Goal: Task Accomplishment & Management: Complete application form

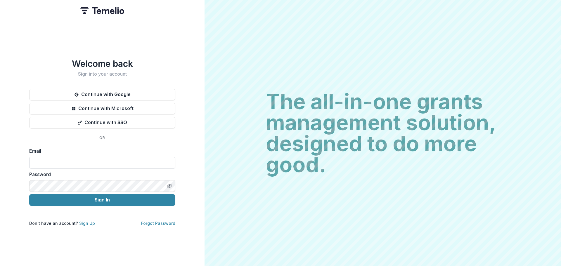
click at [44, 159] on input at bounding box center [102, 163] width 146 height 12
type input "**********"
drag, startPoint x: 126, startPoint y: 161, endPoint x: 0, endPoint y: 164, distance: 126.2
click at [0, 164] on div "**********" at bounding box center [102, 133] width 204 height 266
type input "**********"
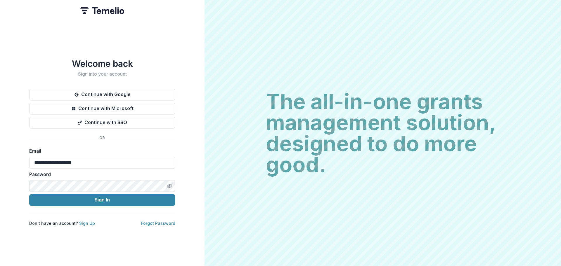
click at [29, 194] on button "Sign In" at bounding box center [102, 200] width 146 height 12
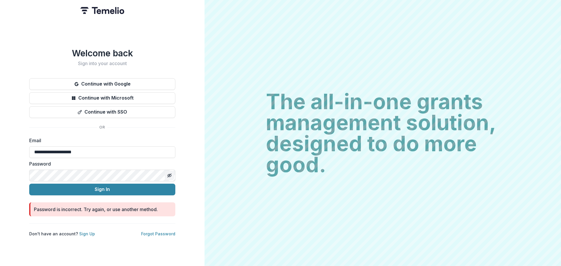
click at [169, 175] on icon "Toggle password visibility" at bounding box center [169, 175] width 1 height 1
click at [102, 186] on button "Sign In" at bounding box center [102, 190] width 146 height 12
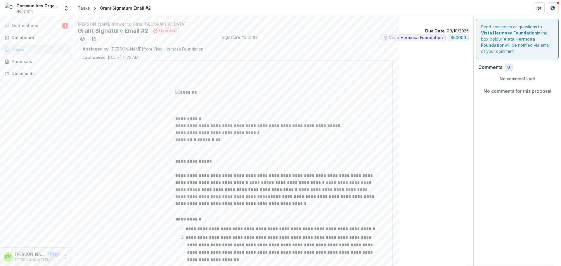
click at [168, 34] on span "Overdue" at bounding box center [164, 30] width 29 height 7
click at [113, 29] on h2 "Grant Signature Email #2" at bounding box center [113, 30] width 70 height 7
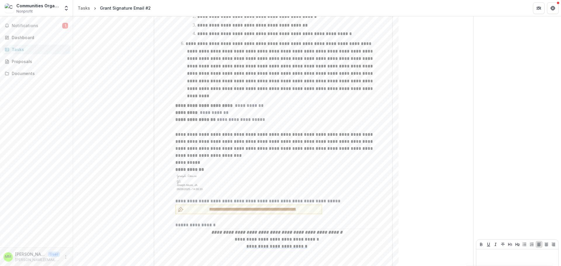
scroll to position [404, 0]
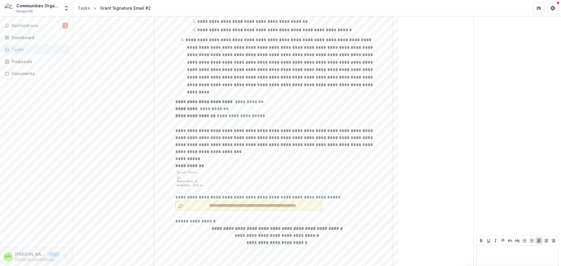
click at [218, 202] on span "**********" at bounding box center [252, 205] width 133 height 6
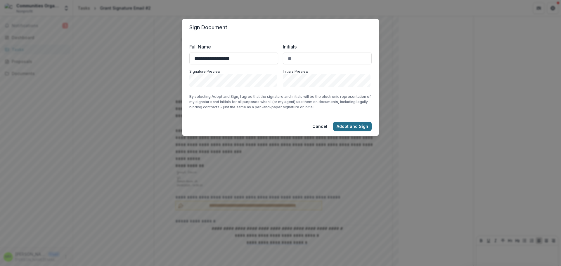
type input "**********"
click at [354, 126] on button "Adopt and Sign" at bounding box center [352, 126] width 39 height 9
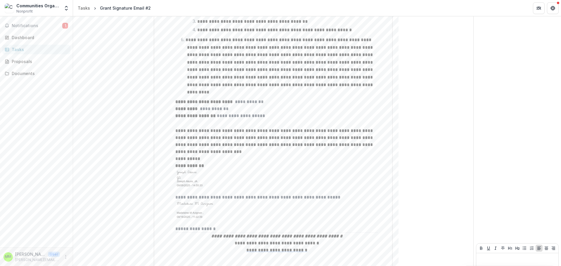
scroll to position [412, 0]
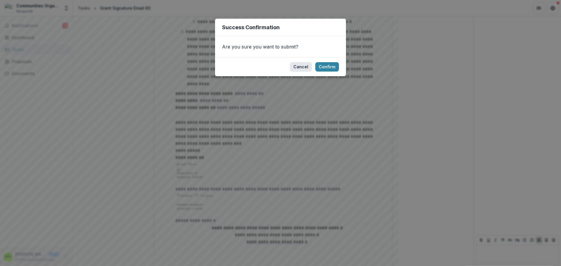
click at [299, 68] on button "Cancel" at bounding box center [301, 66] width 22 height 9
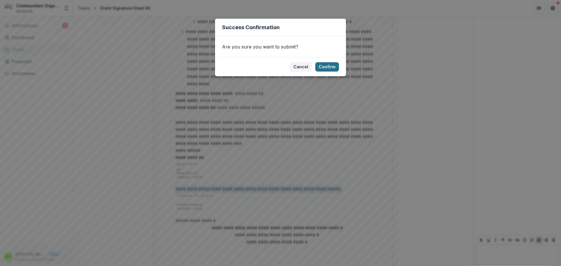
click at [332, 66] on button "Confirm" at bounding box center [327, 66] width 24 height 9
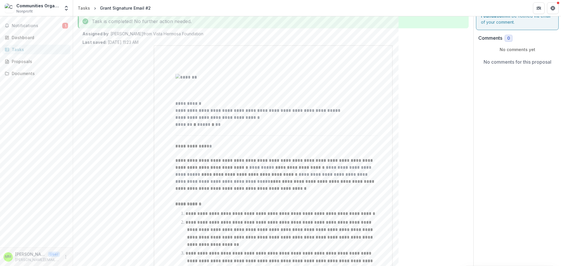
scroll to position [0, 0]
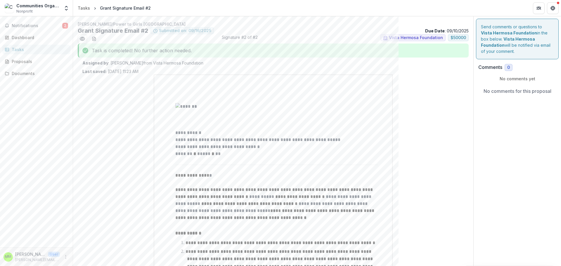
drag, startPoint x: 235, startPoint y: 108, endPoint x: 291, endPoint y: 163, distance: 78.3
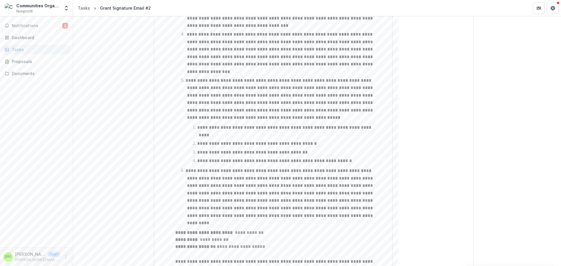
scroll to position [414, 0]
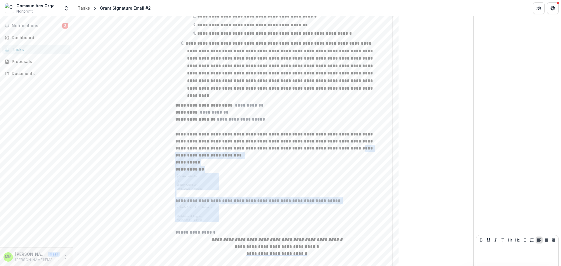
drag, startPoint x: 173, startPoint y: 133, endPoint x: 299, endPoint y: 122, distance: 126.6
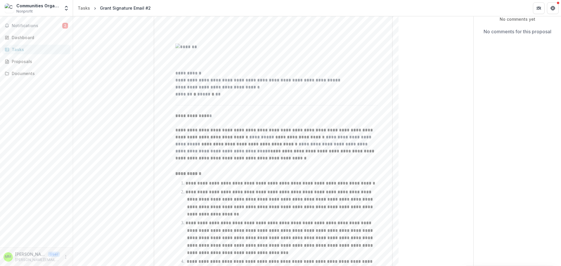
scroll to position [0, 0]
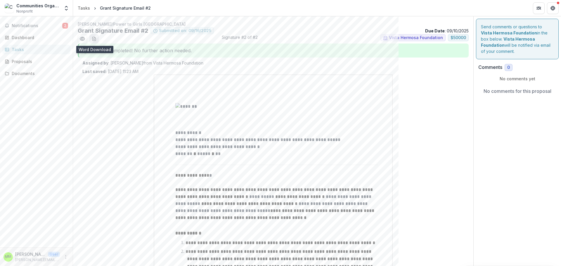
click at [93, 38] on icon "download-word-button" at bounding box center [94, 38] width 5 height 5
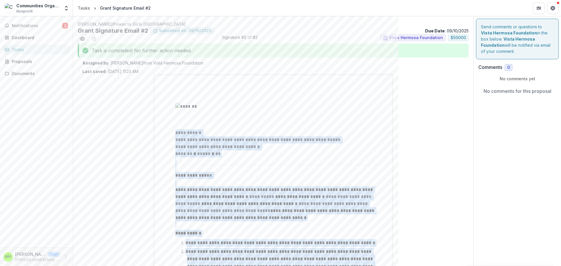
scroll to position [274, 0]
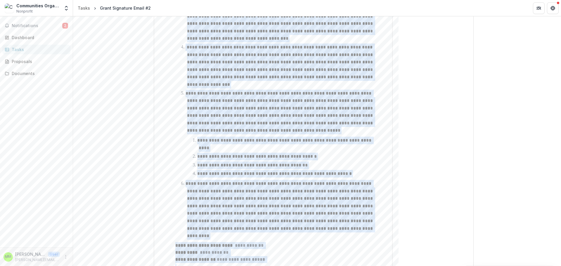
click at [196, 96] on div "**********" at bounding box center [273, 113] width 238 height 625
click at [437, 120] on div "**********" at bounding box center [272, 115] width 381 height 628
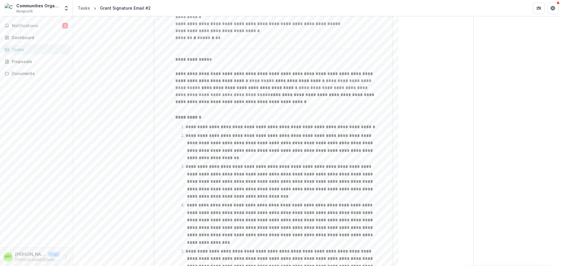
scroll to position [0, 0]
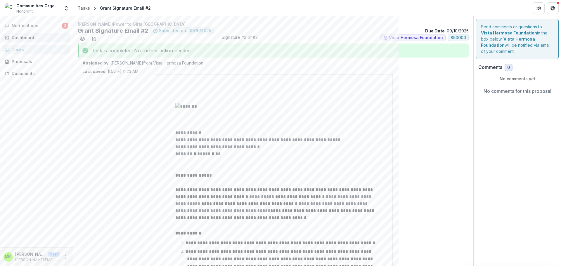
click at [19, 37] on div "Dashboard" at bounding box center [39, 37] width 54 height 6
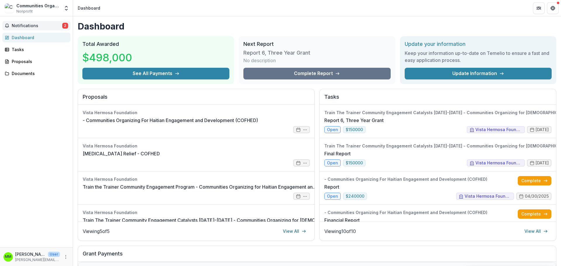
click at [24, 25] on span "Notifications" at bounding box center [37, 25] width 51 height 5
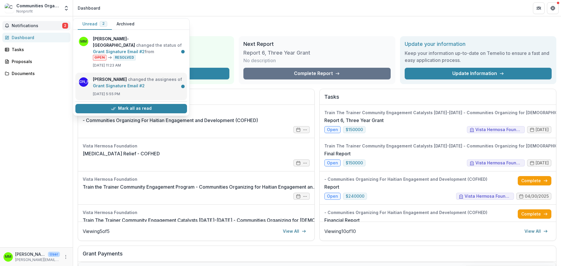
click at [123, 83] on link "Grant Signature Email #2" at bounding box center [119, 85] width 52 height 5
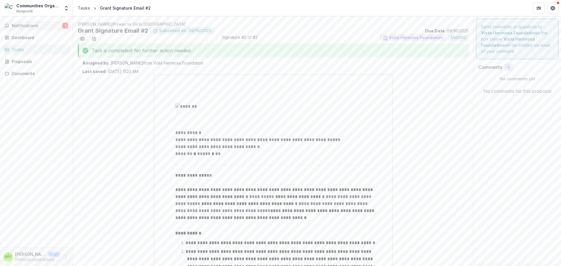
click at [26, 27] on span "Notifications" at bounding box center [37, 25] width 51 height 5
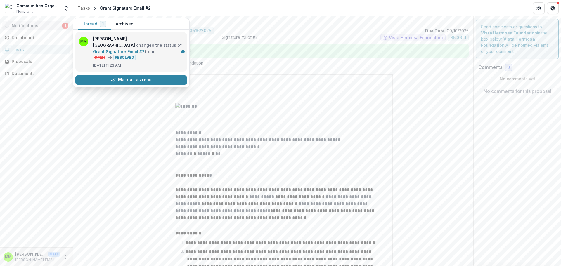
click at [145, 49] on link "Grant Signature Email #2" at bounding box center [119, 51] width 52 height 5
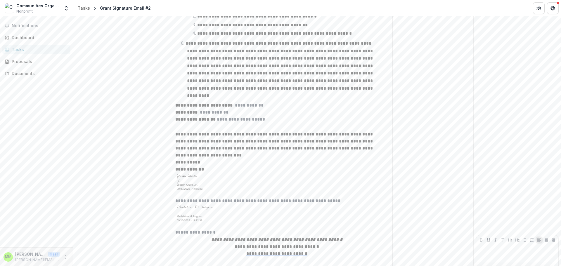
scroll to position [85, 0]
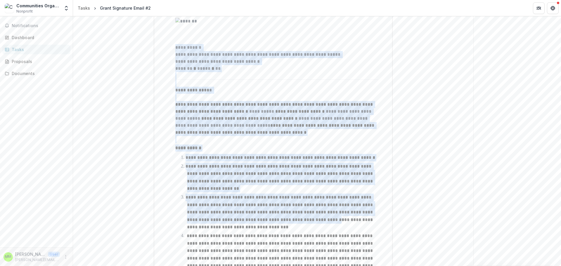
drag, startPoint x: 319, startPoint y: 228, endPoint x: 277, endPoint y: 213, distance: 44.0
click at [304, 76] on p at bounding box center [276, 75] width 203 height 7
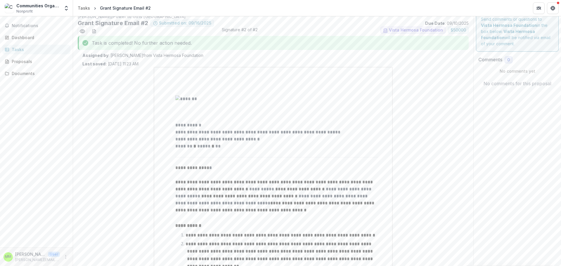
scroll to position [0, 0]
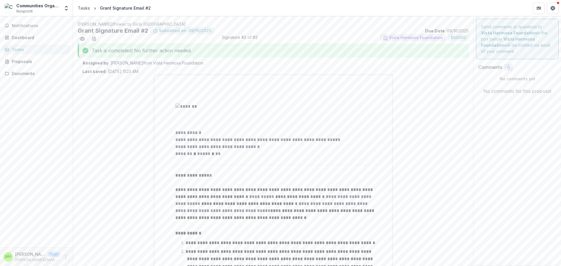
click at [67, 255] on icon "More" at bounding box center [65, 257] width 5 height 5
click at [82, 39] on icon "Preview a9525b98-cce0-4093-a4c4-8f56c2c72ef3.pdf" at bounding box center [82, 39] width 6 height 6
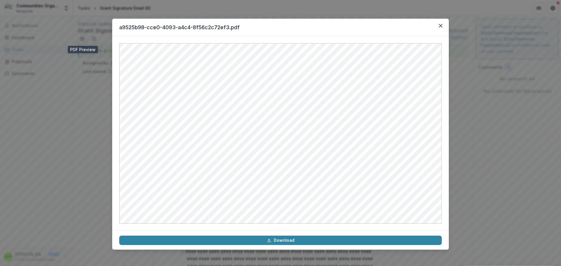
click at [73, 193] on div "a9525b98-cce0-4093-a4c4-8f56c2c72ef3.pdf Download" at bounding box center [280, 133] width 561 height 266
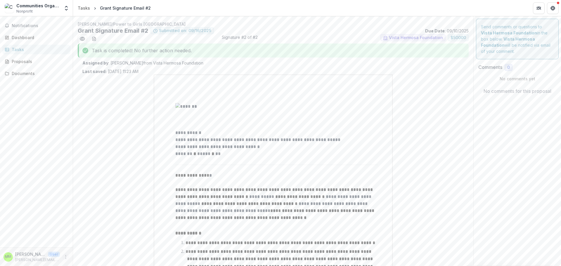
click at [65, 255] on icon "More" at bounding box center [65, 257] width 5 height 5
click at [91, 256] on button "Logout" at bounding box center [104, 254] width 62 height 10
